Goal: Obtain resource: Obtain resource

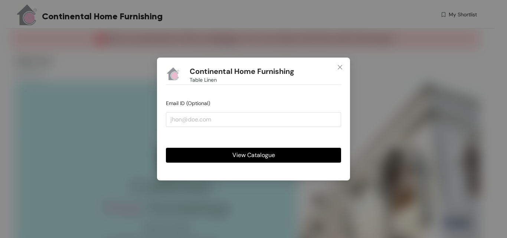
click at [250, 156] on span "View Catalogue" at bounding box center [253, 154] width 43 height 9
click at [252, 157] on span "View Catalogue" at bounding box center [253, 154] width 43 height 9
click at [247, 154] on span "View Catalogue" at bounding box center [253, 154] width 43 height 9
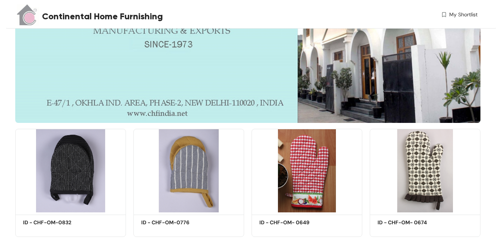
scroll to position [223, 0]
